Goal: Task Accomplishment & Management: Manage account settings

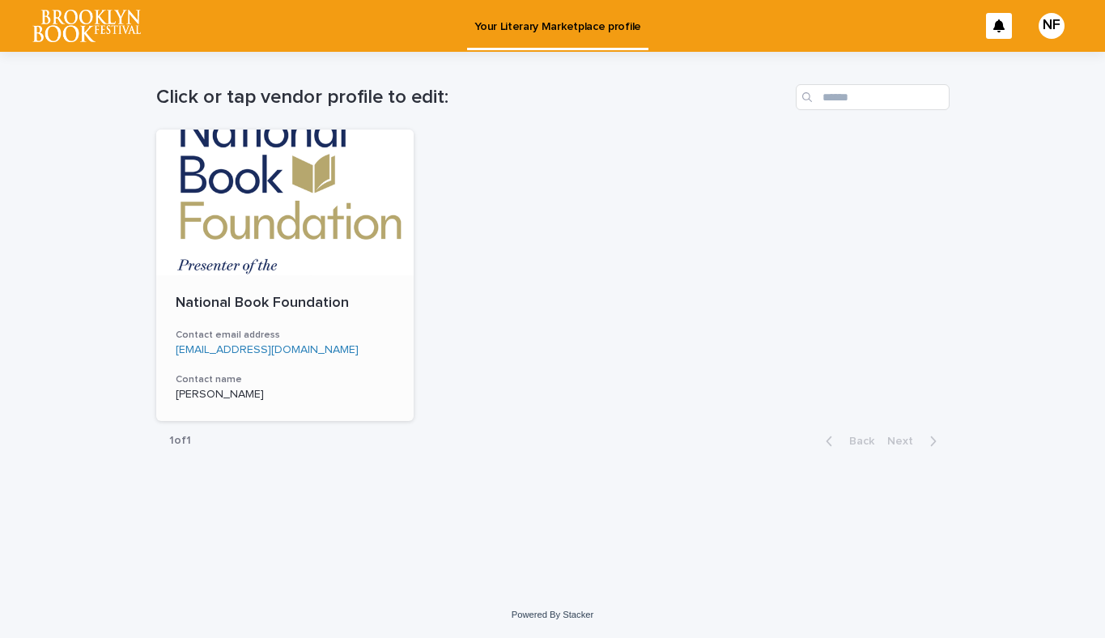
click at [282, 195] on div at bounding box center [285, 202] width 258 height 146
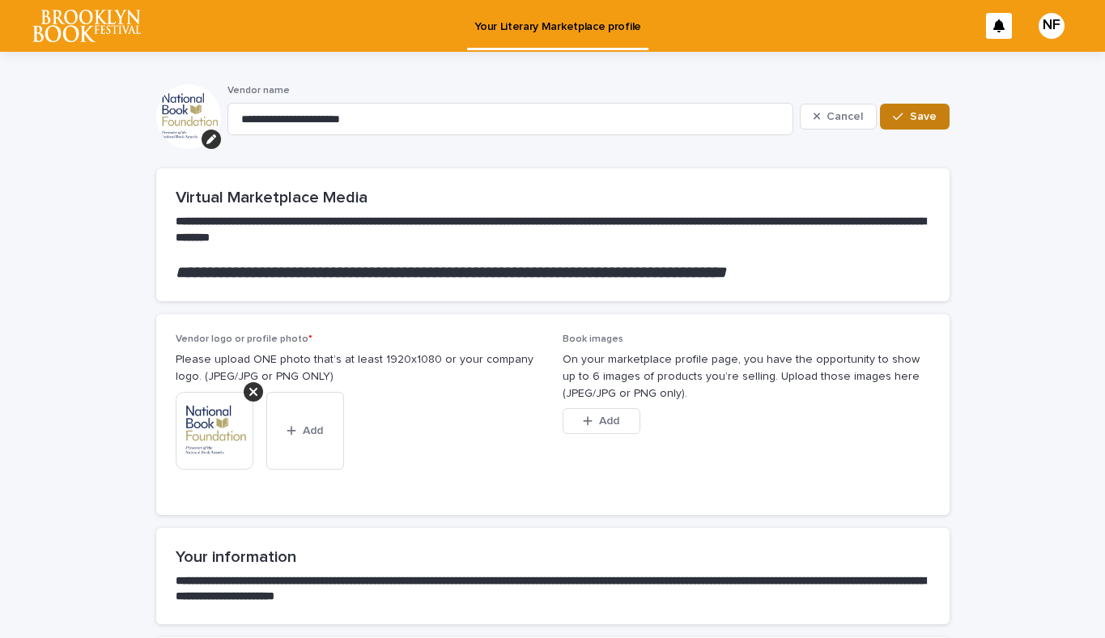
click at [924, 115] on span "Save" at bounding box center [923, 116] width 27 height 11
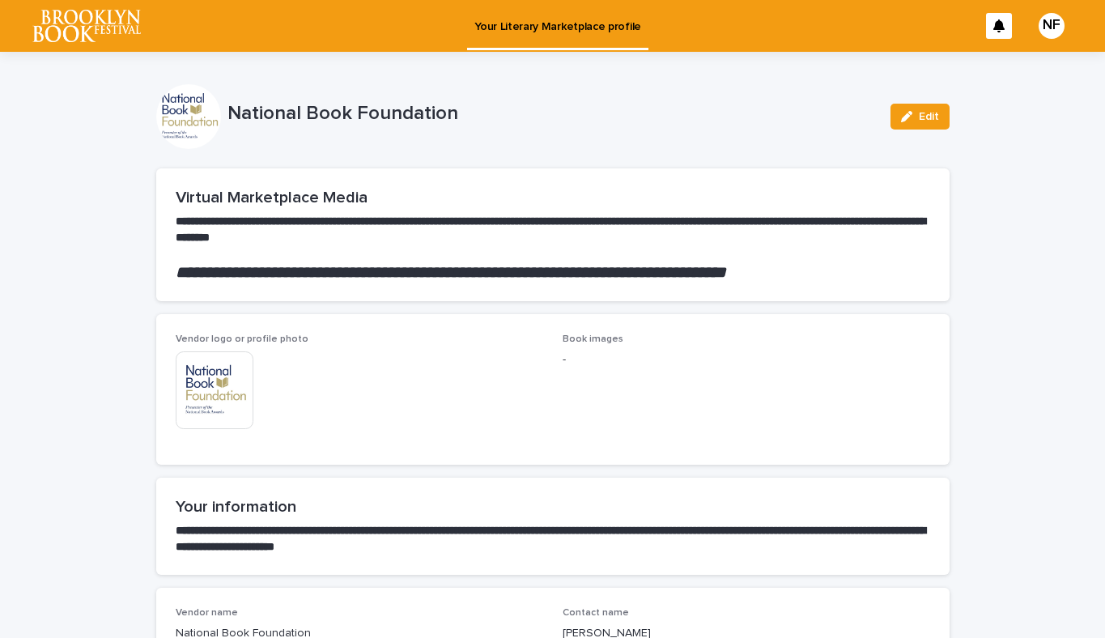
click at [189, 104] on div at bounding box center [188, 116] width 65 height 65
click at [100, 19] on img at bounding box center [86, 26] width 108 height 32
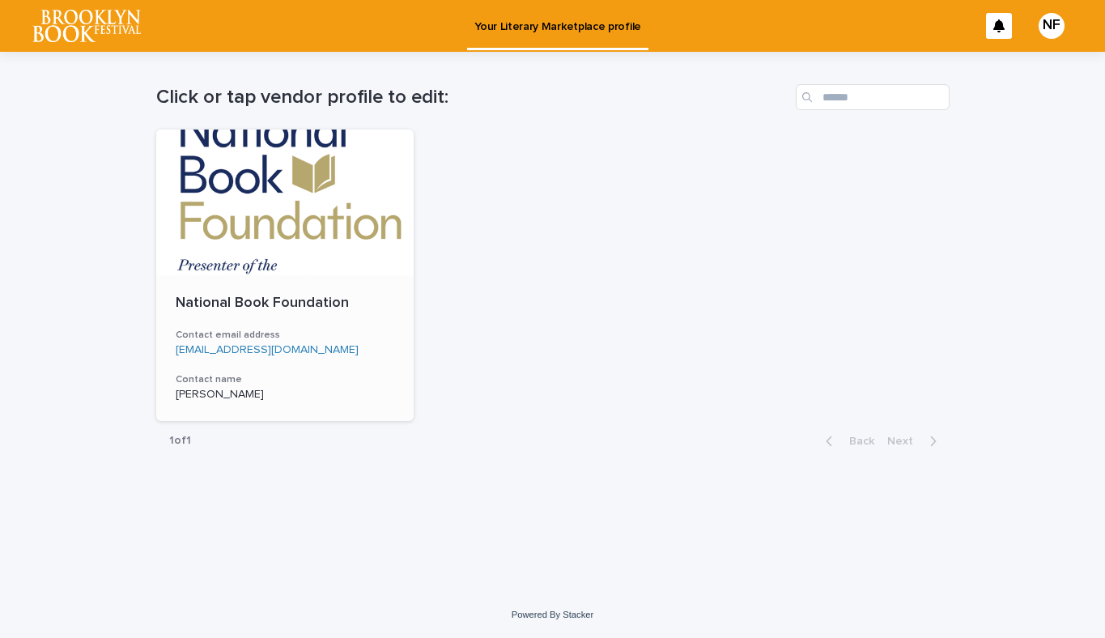
click at [244, 240] on div at bounding box center [285, 202] width 258 height 146
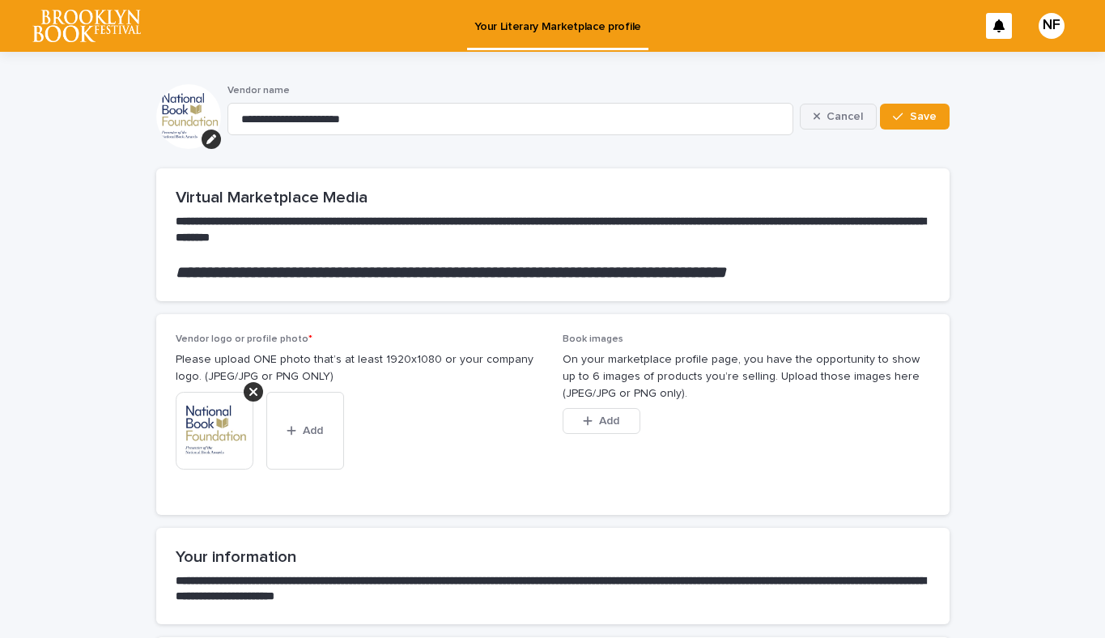
click at [848, 123] on button "Cancel" at bounding box center [839, 117] width 78 height 26
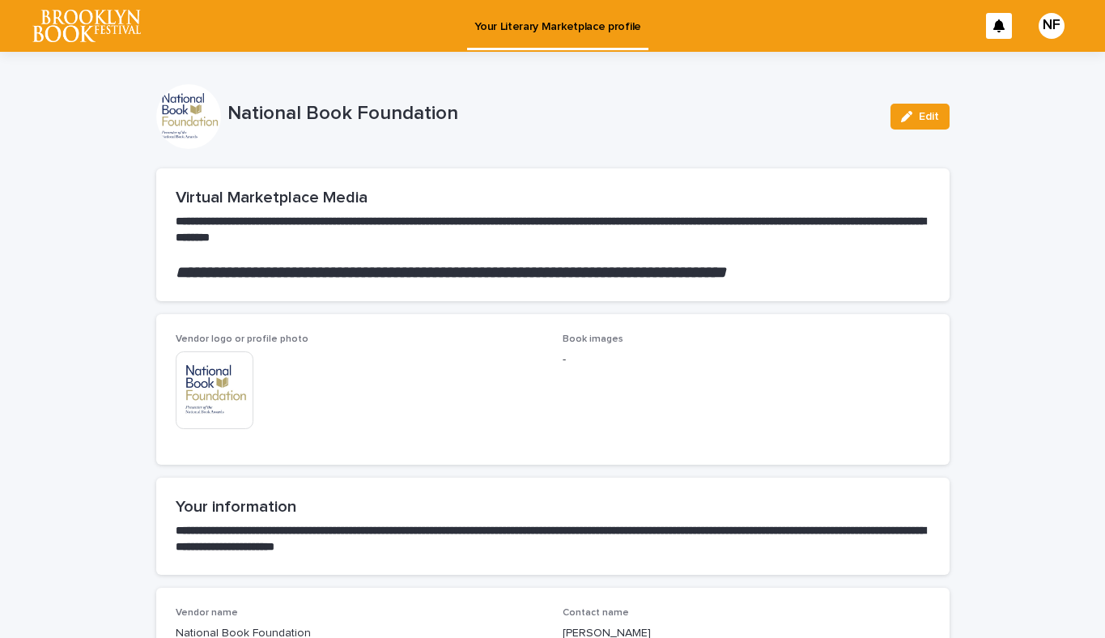
click at [112, 23] on img at bounding box center [86, 26] width 108 height 32
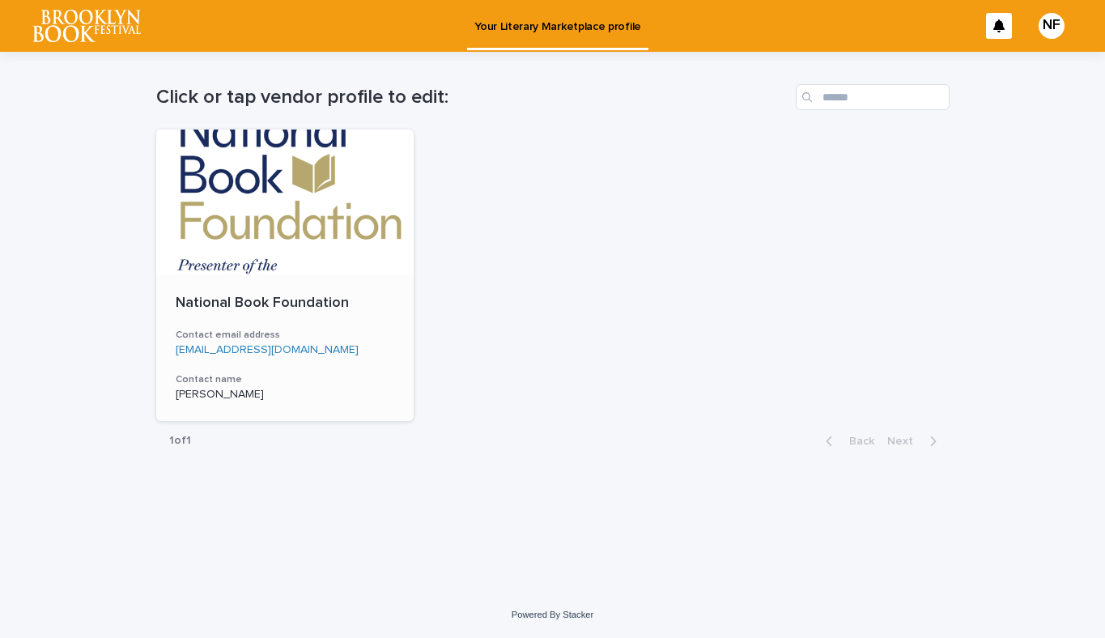
click at [295, 209] on div at bounding box center [285, 202] width 258 height 146
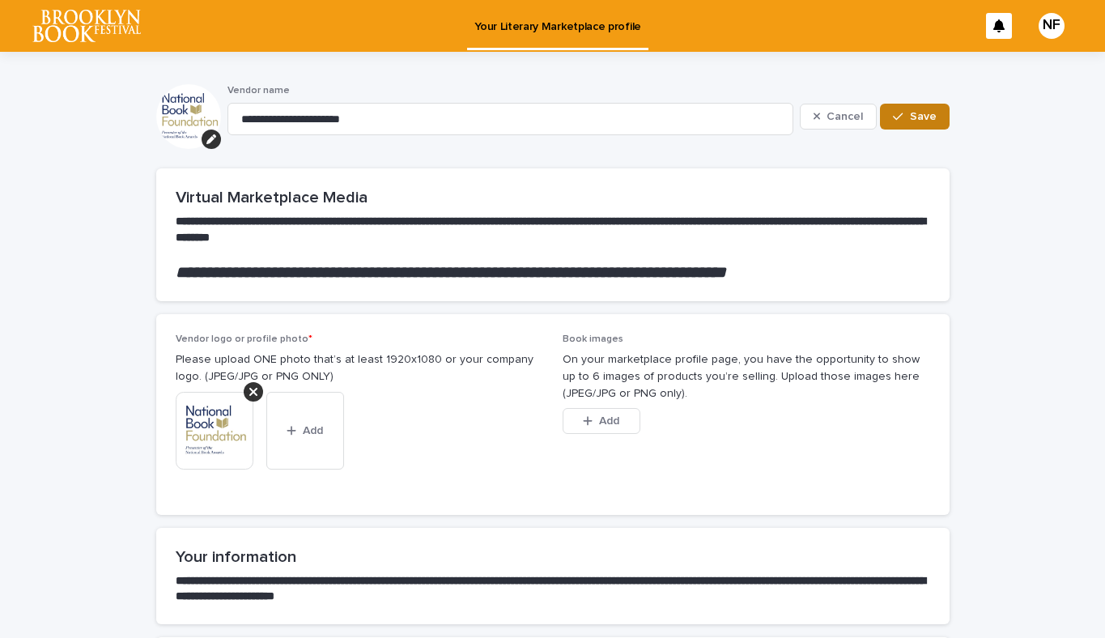
click at [934, 109] on button "Save" at bounding box center [914, 117] width 69 height 26
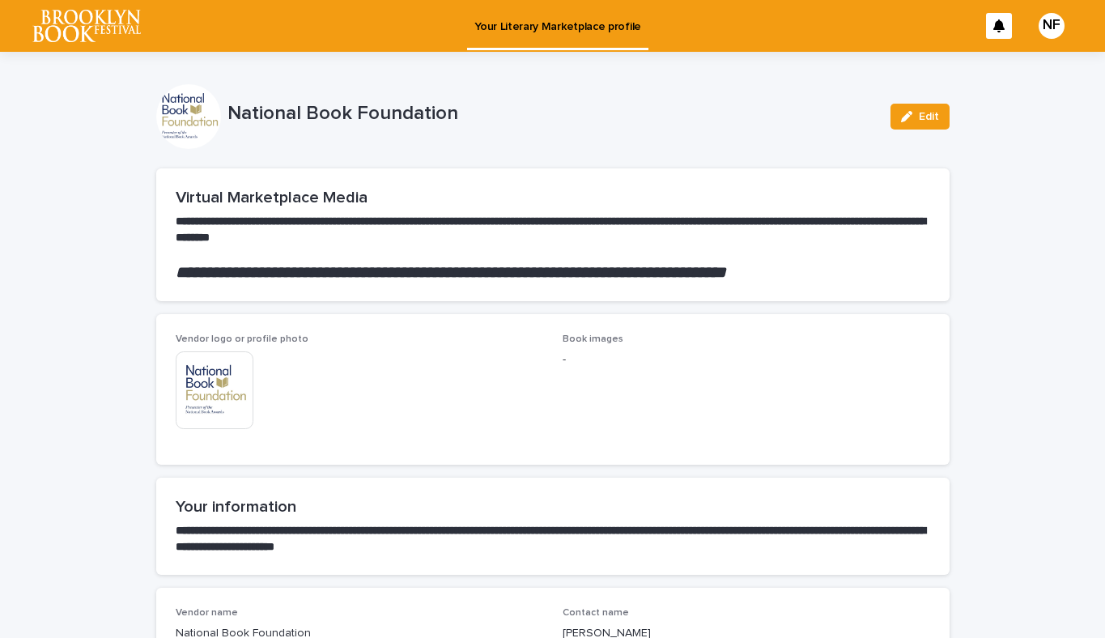
click at [500, 20] on p "Your Literary Marketplace profile" at bounding box center [557, 17] width 167 height 34
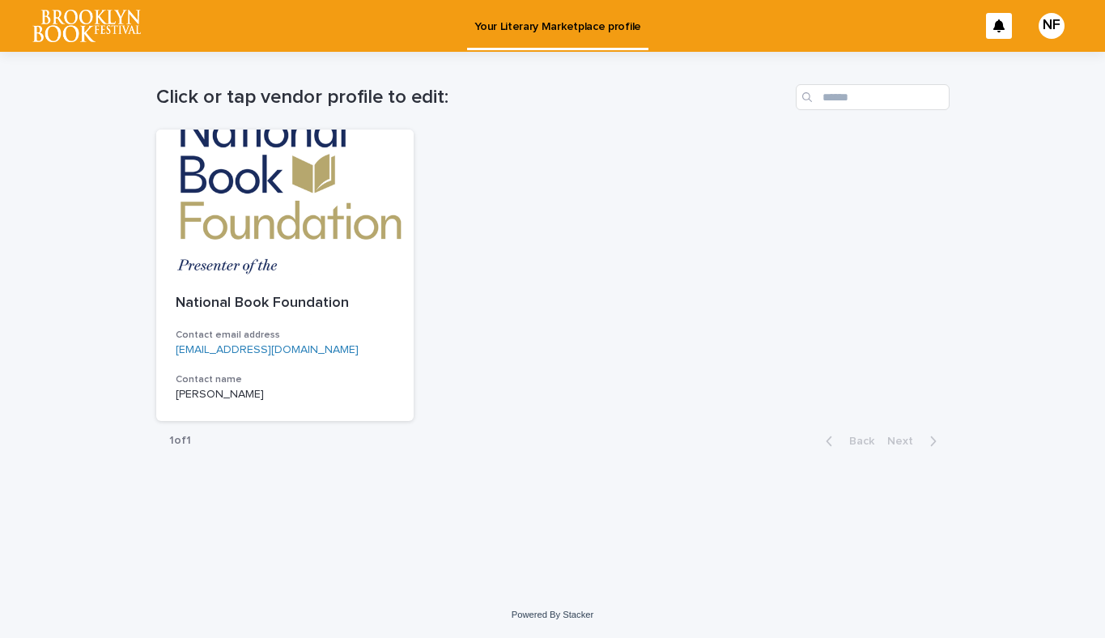
click at [500, 20] on p "Your Literary Marketplace profile" at bounding box center [557, 17] width 167 height 34
click at [867, 270] on div "National Book Foundation Contact email address [EMAIL_ADDRESS][DOMAIN_NAME] Con…" at bounding box center [552, 274] width 793 height 291
click at [301, 212] on div at bounding box center [285, 202] width 258 height 146
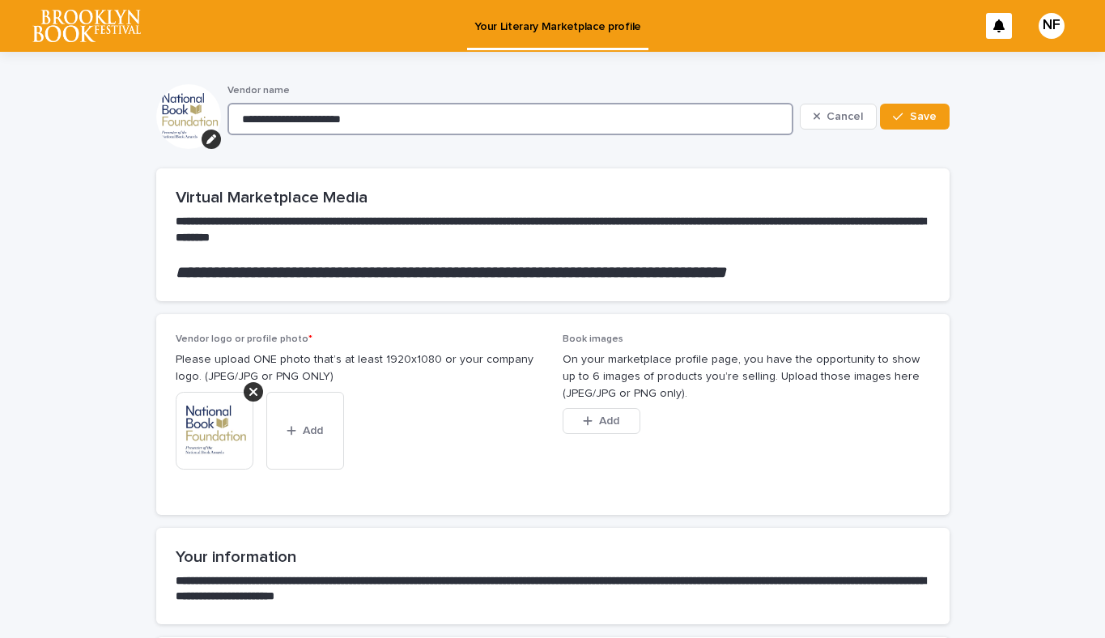
click at [581, 119] on input "**********" at bounding box center [510, 119] width 566 height 32
type input "**********"
click at [909, 118] on div "button" at bounding box center [901, 116] width 16 height 11
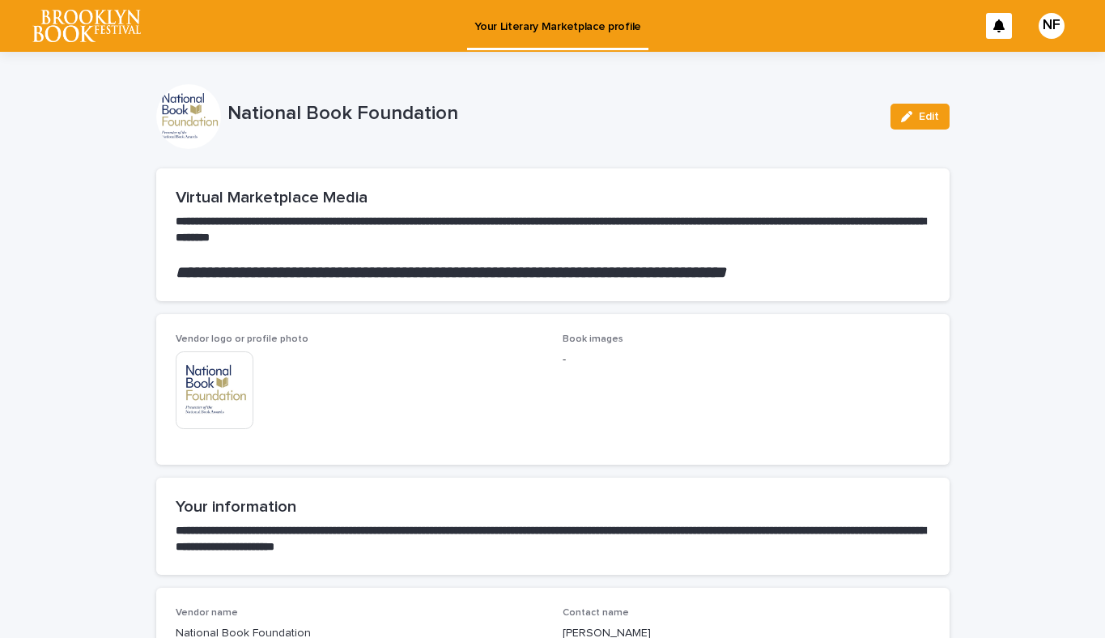
click at [253, 112] on p "National Book Foundation" at bounding box center [552, 113] width 650 height 23
click at [83, 27] on img at bounding box center [86, 26] width 108 height 32
